Goal: Task Accomplishment & Management: Complete application form

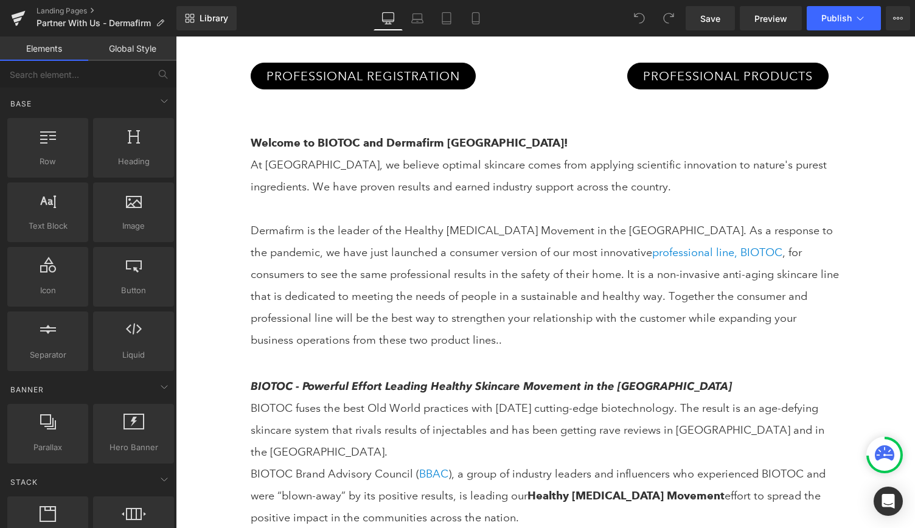
scroll to position [450, 0]
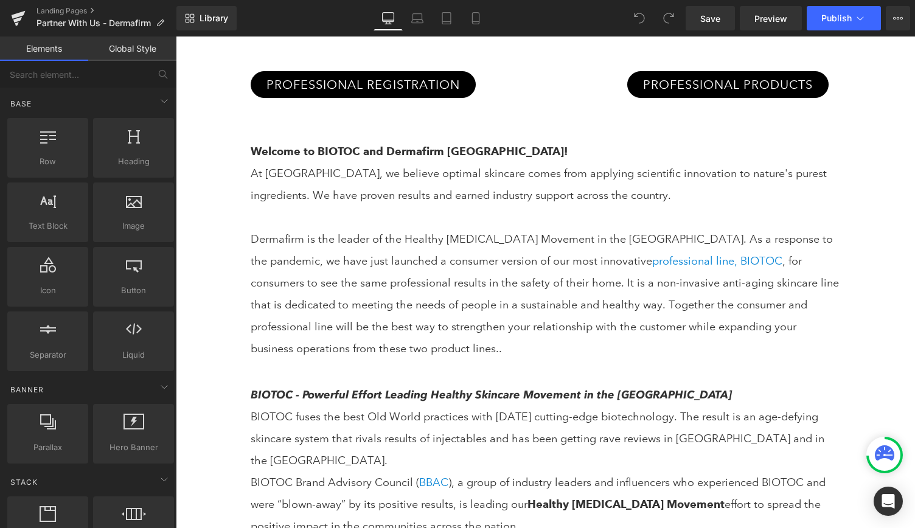
click at [618, 295] on p "Dermafirm is the leader of the Healthy Skin Care Movement in the US. As a respo…" at bounding box center [546, 293] width 590 height 131
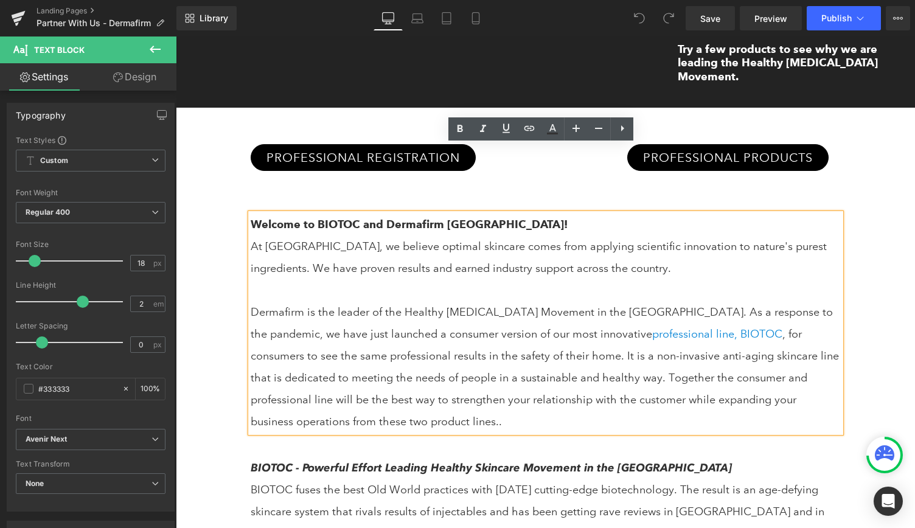
scroll to position [0, 0]
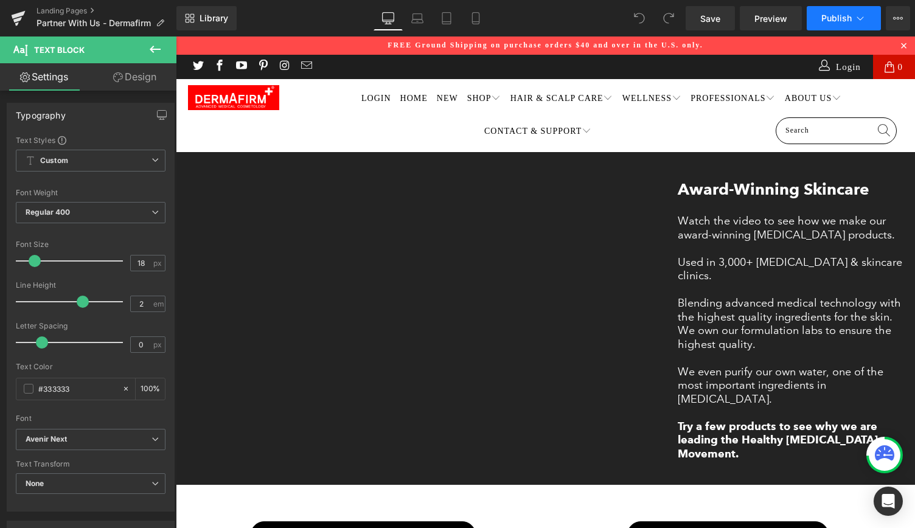
click at [867, 22] on button "Publish" at bounding box center [844, 18] width 74 height 24
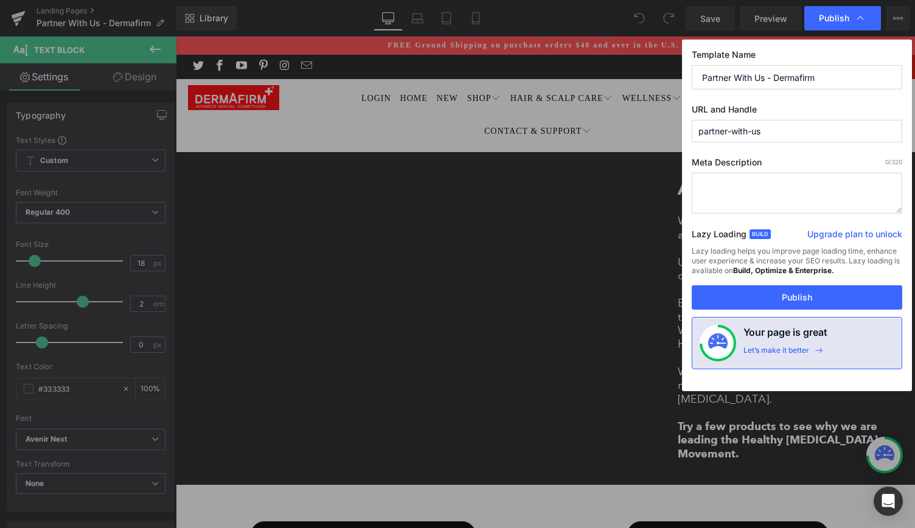
click at [867, 22] on div "Publish" at bounding box center [842, 18] width 77 height 24
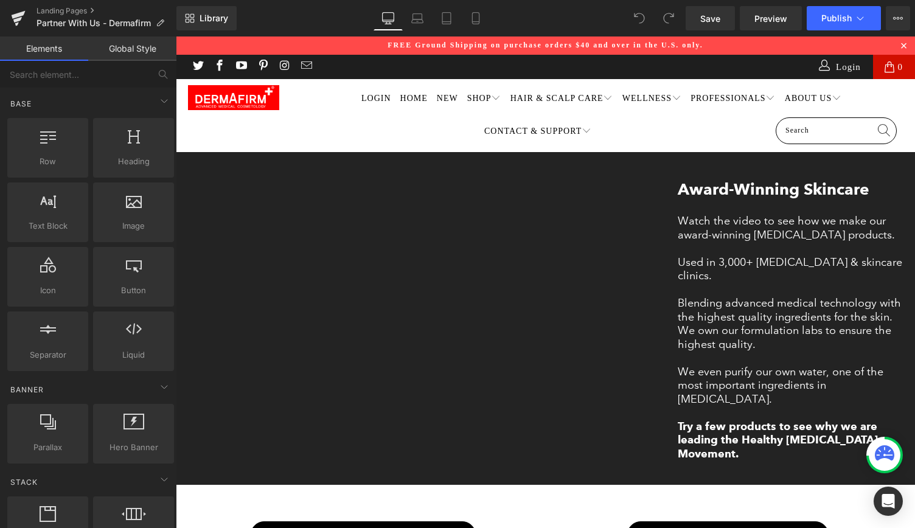
click at [652, 116] on ul "LOGIN HOME NEW SHOP HAIR & SCALP CARE WELLNESS PROFESSIONALS ABOUT US CONTACT &…" at bounding box center [604, 115] width 597 height 73
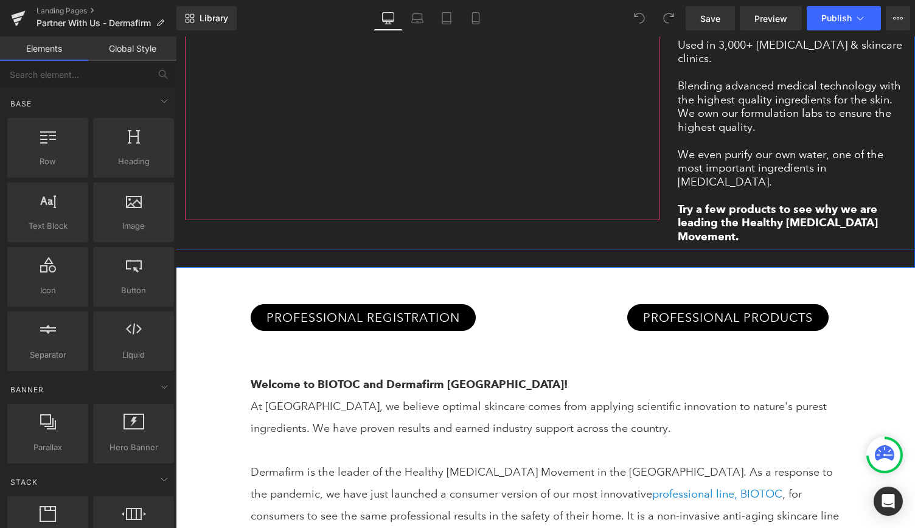
scroll to position [306, 0]
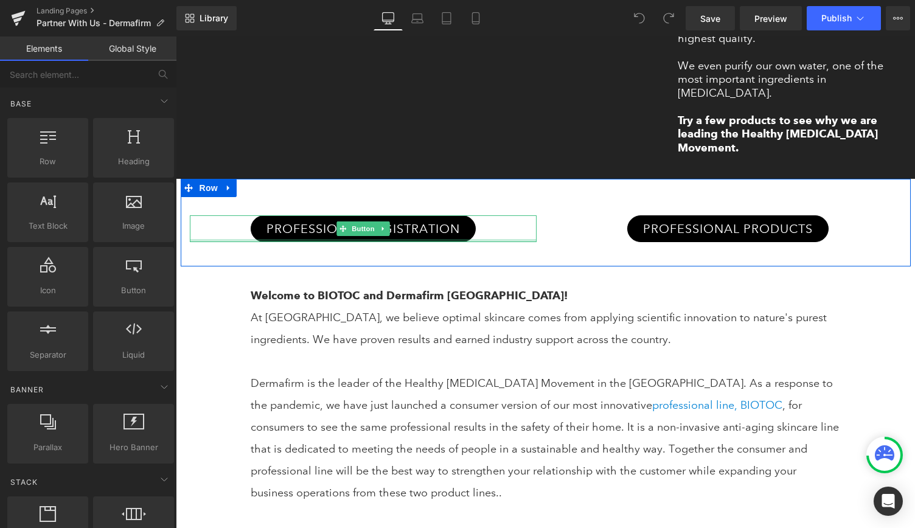
click at [473, 239] on div at bounding box center [363, 240] width 347 height 3
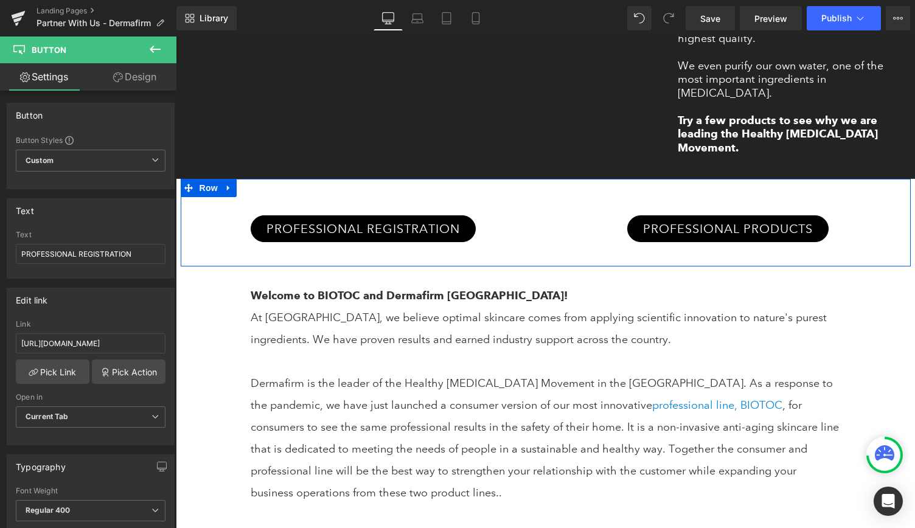
click at [546, 201] on div "PROFESSIONAL PRODUCTS Button" at bounding box center [728, 228] width 365 height 63
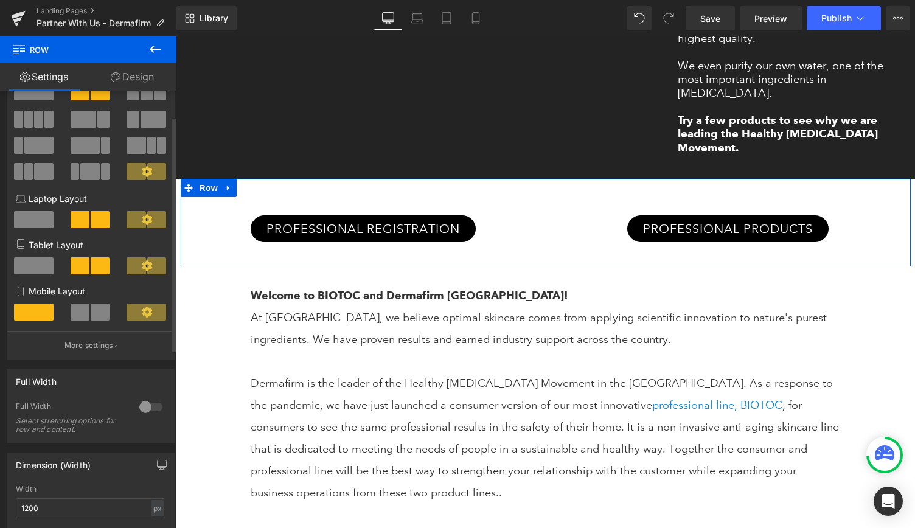
scroll to position [0, 0]
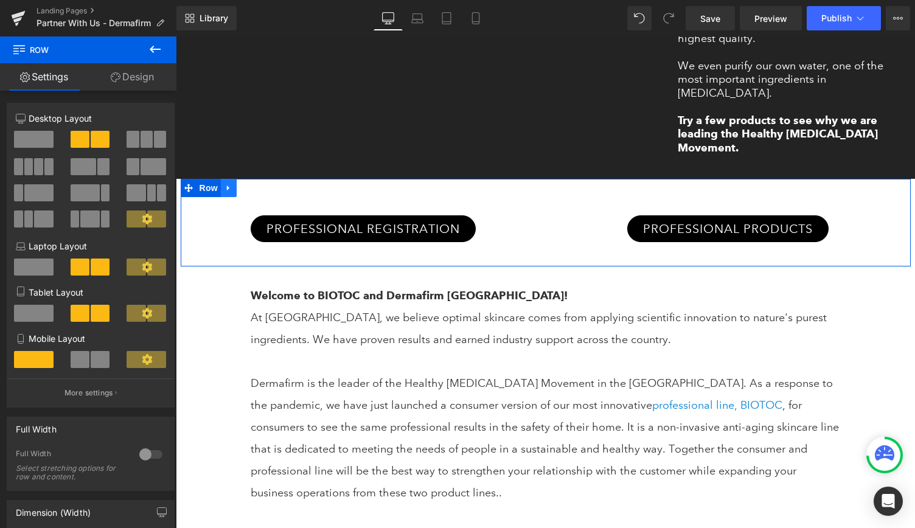
click at [224, 184] on icon at bounding box center [228, 188] width 9 height 9
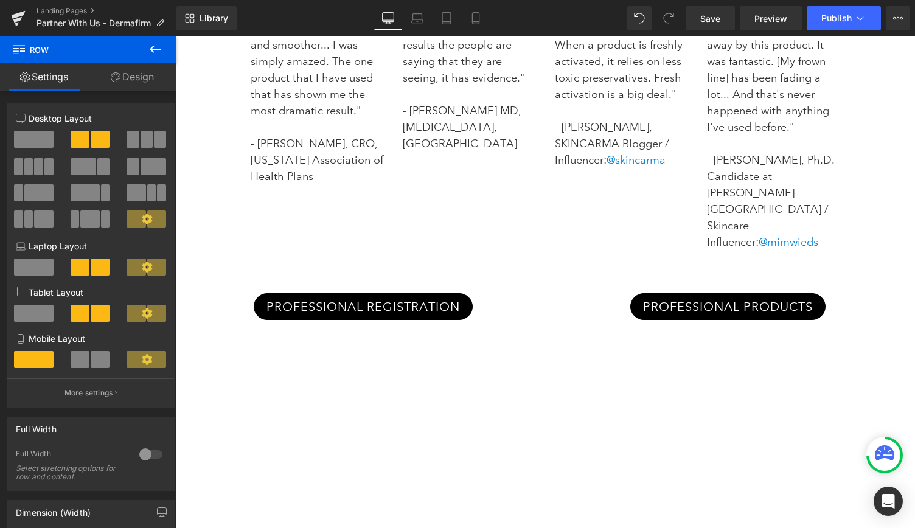
scroll to position [1157, 0]
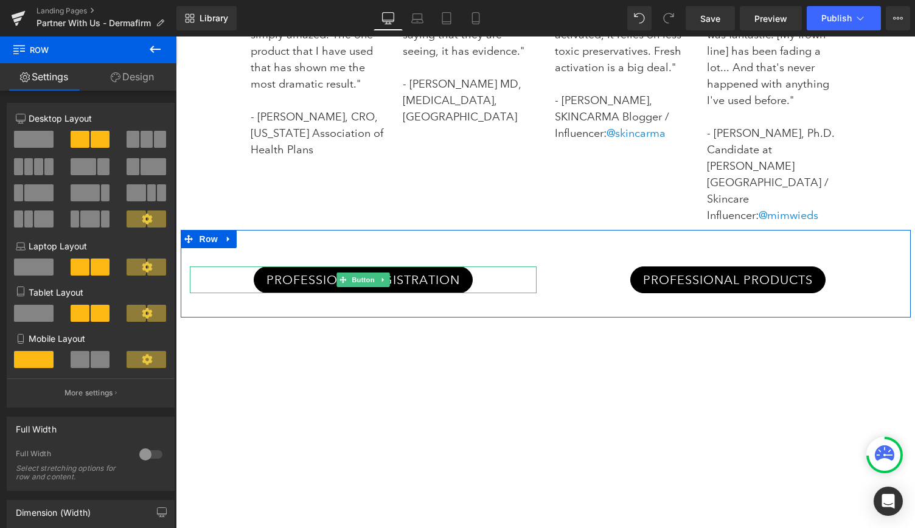
click at [522, 266] on div "PROFESSIONAL REGISTRATION" at bounding box center [363, 279] width 347 height 27
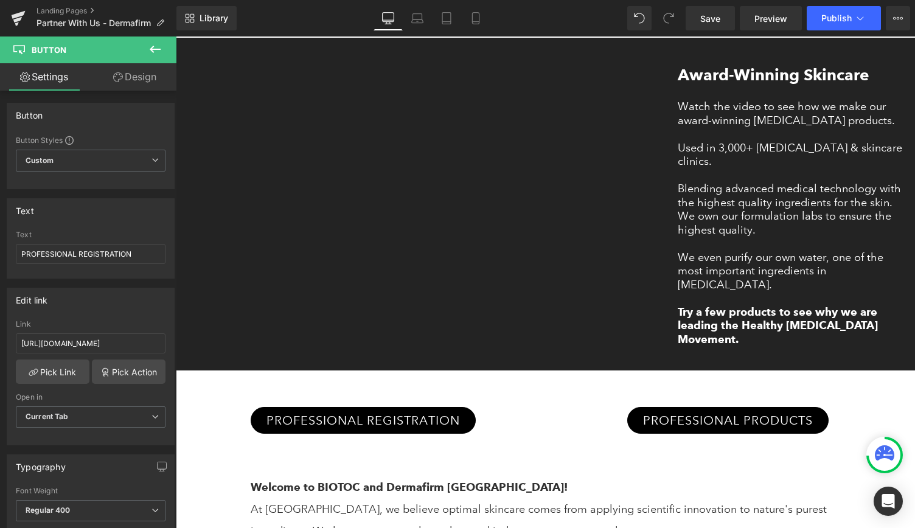
scroll to position [0, 0]
